Goal: Transaction & Acquisition: Purchase product/service

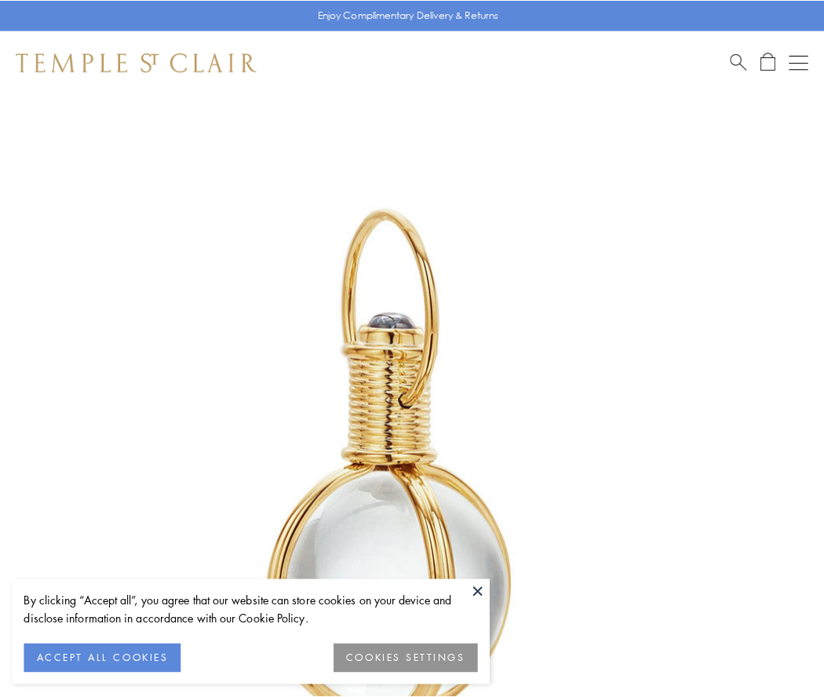
scroll to position [410, 0]
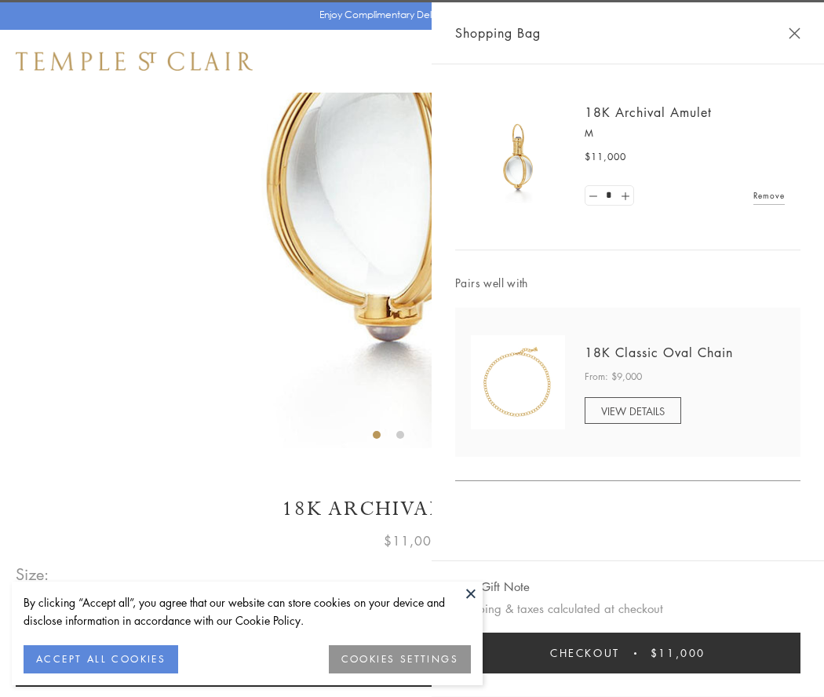
click at [628, 653] on button "Checkout $11,000" at bounding box center [627, 653] width 345 height 41
